Goal: Check status: Check status

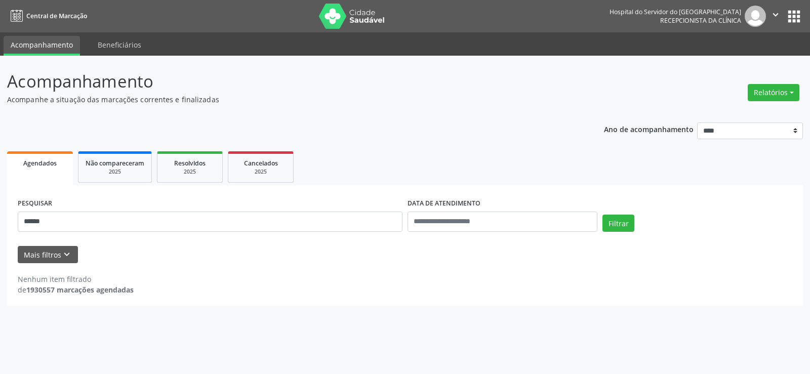
click at [602, 215] on button "Filtrar" at bounding box center [618, 223] width 32 height 17
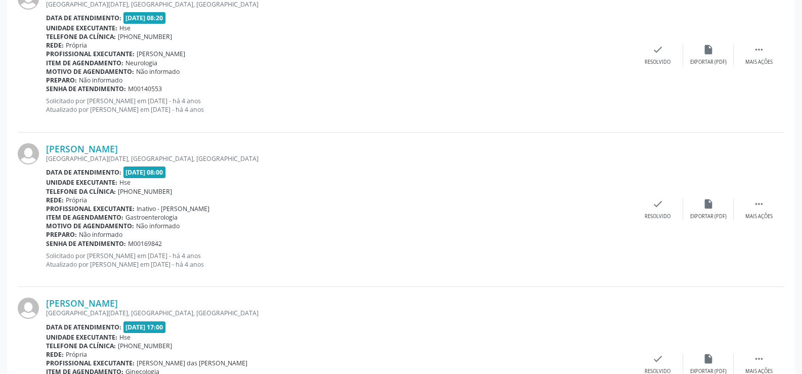
scroll to position [157, 0]
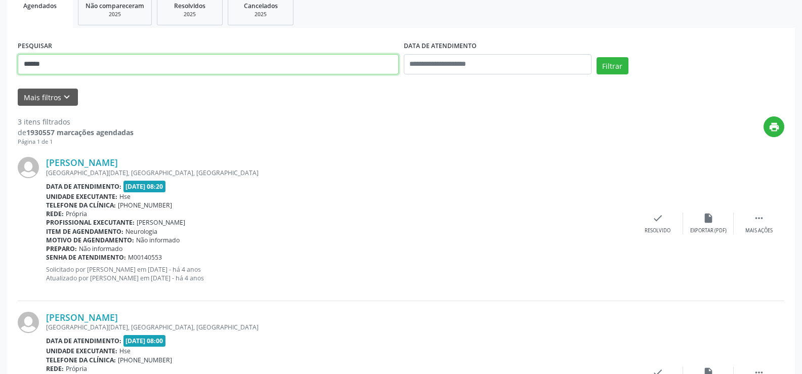
drag, startPoint x: 43, startPoint y: 65, endPoint x: 0, endPoint y: 65, distance: 43.0
click at [0, 65] on div "Acompanhamento Acompanhe a situação das marcações correntes e finalizadas Relat…" at bounding box center [401, 262] width 802 height 729
paste input "**********"
type input "**********"
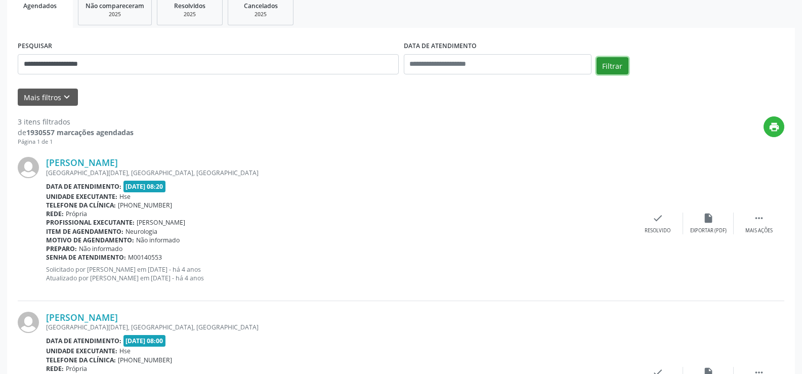
click at [612, 61] on button "Filtrar" at bounding box center [613, 65] width 32 height 17
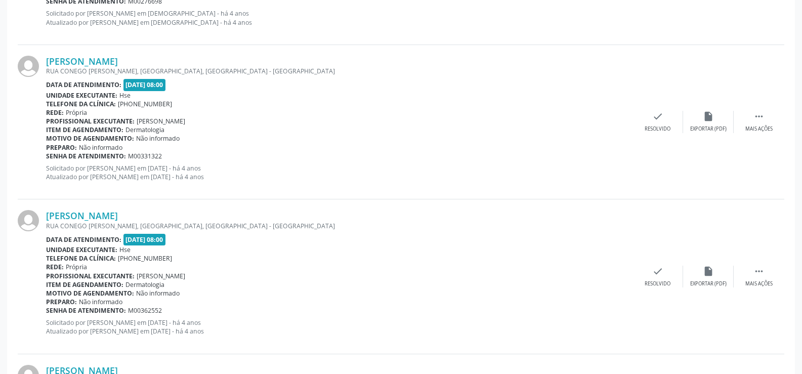
scroll to position [1029, 0]
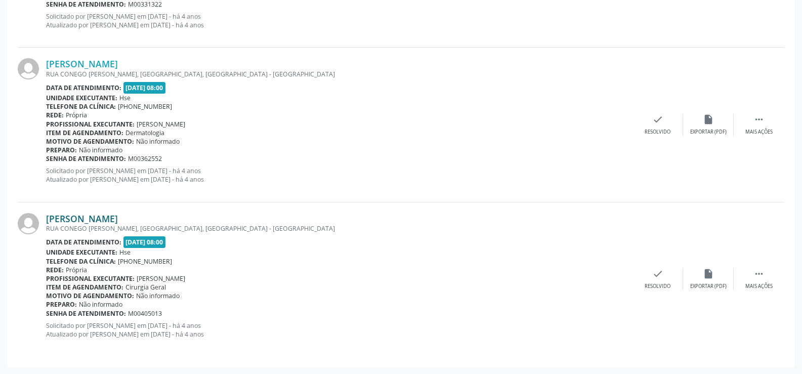
click at [118, 218] on link "[PERSON_NAME]" at bounding box center [82, 218] width 72 height 11
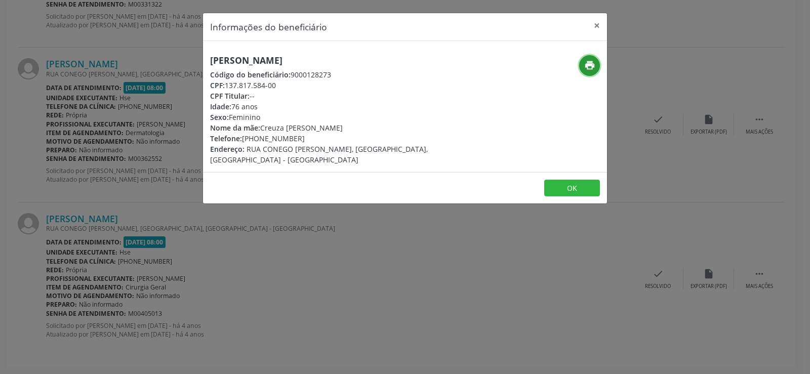
click at [587, 62] on icon "print" at bounding box center [589, 65] width 11 height 11
drag, startPoint x: 320, startPoint y: 61, endPoint x: 200, endPoint y: 57, distance: 119.5
click at [200, 57] on div "Informações do beneficiário × [PERSON_NAME] Código do beneficiário: 9000128273 …" at bounding box center [405, 187] width 810 height 374
copy h5 "[PERSON_NAME]"
click at [126, 65] on div "Informações do beneficiário × [PERSON_NAME] Código do beneficiário: 9000128273 …" at bounding box center [405, 187] width 810 height 374
